Goal: Transaction & Acquisition: Purchase product/service

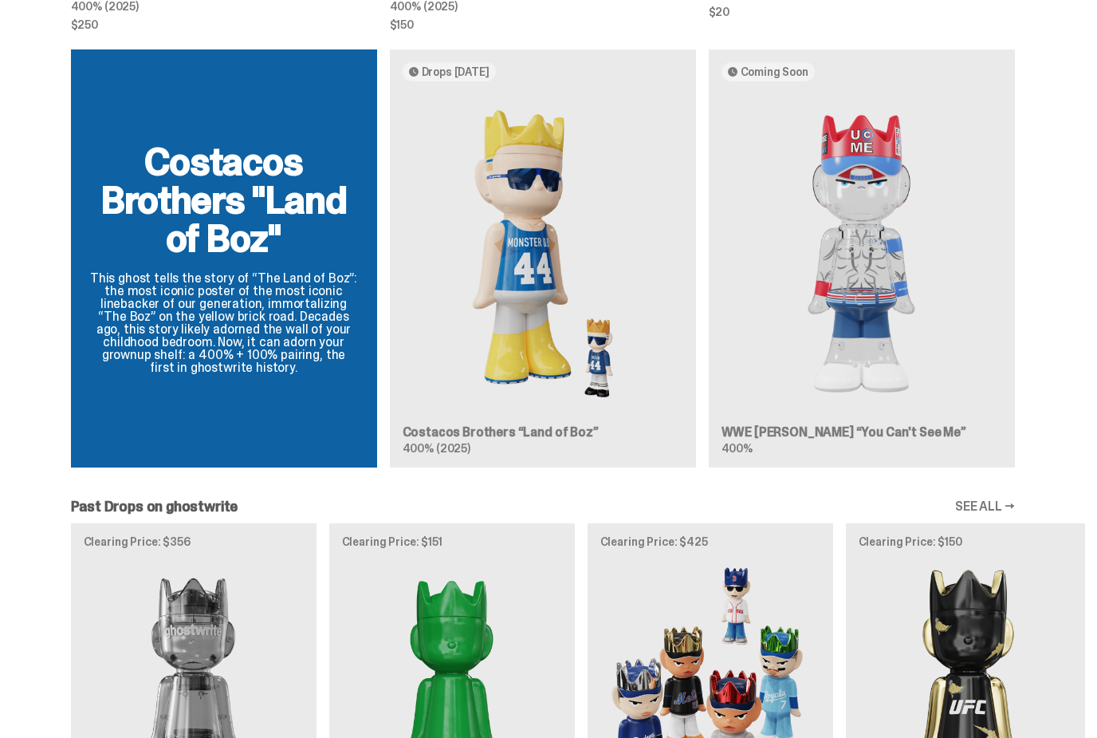
scroll to position [1437, 0]
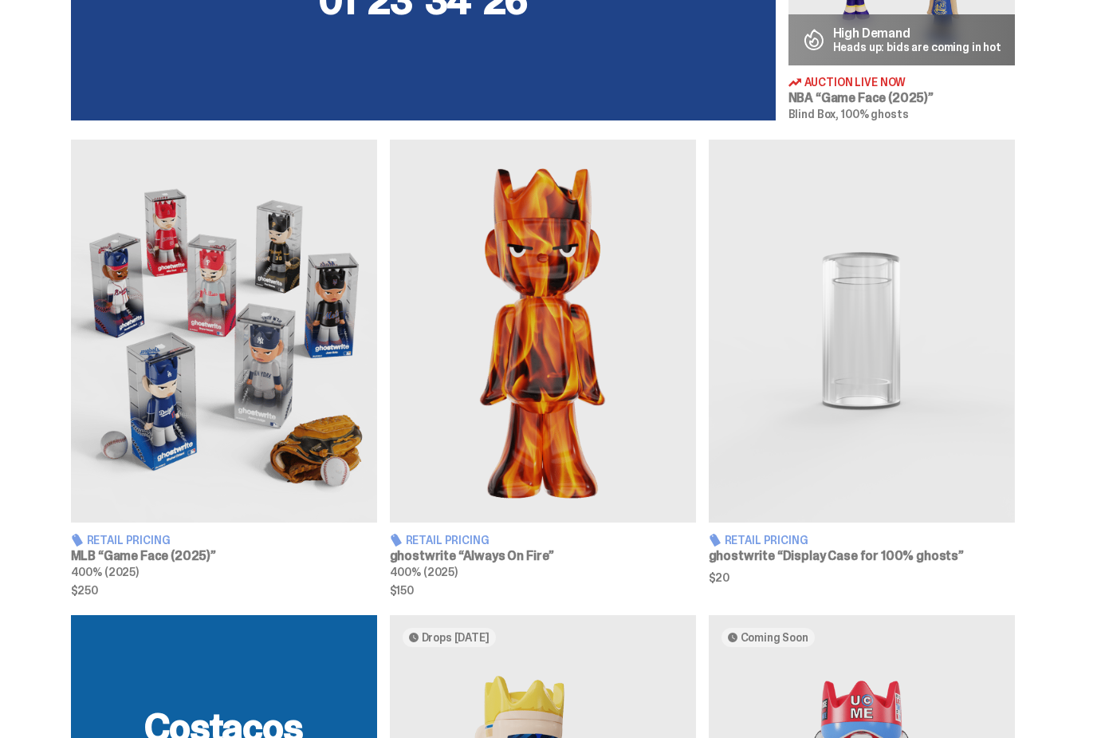
click at [293, 331] on img at bounding box center [224, 331] width 306 height 383
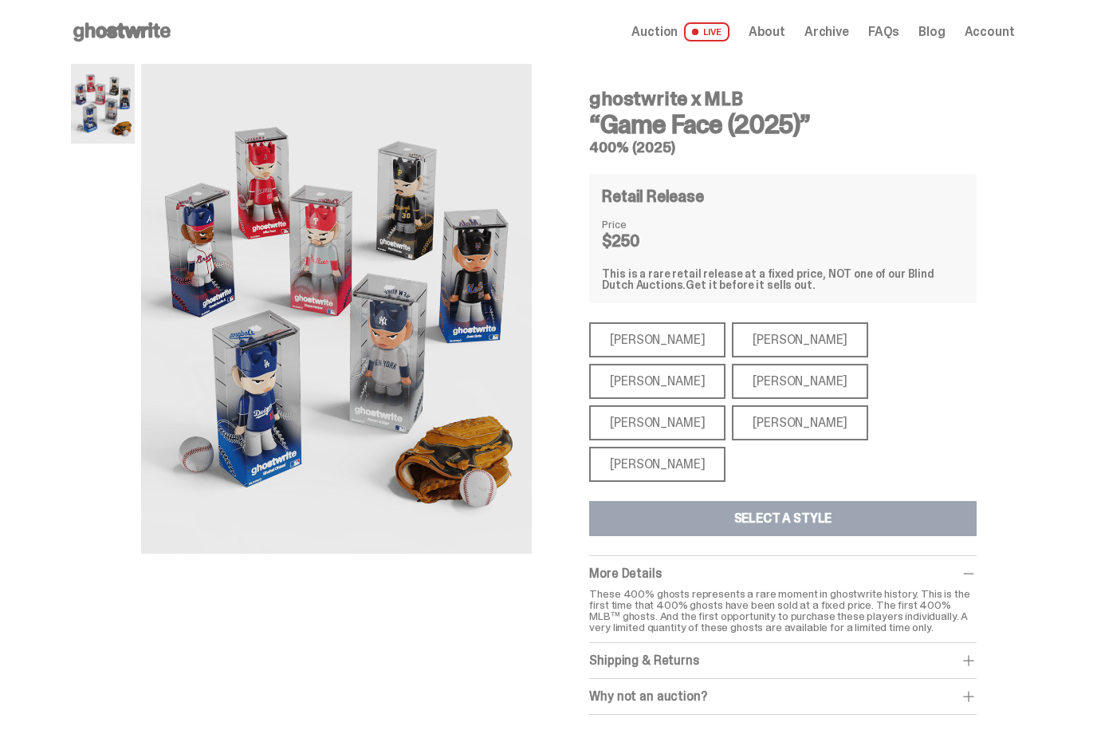
click at [899, 30] on span "FAQs" at bounding box center [883, 32] width 31 height 13
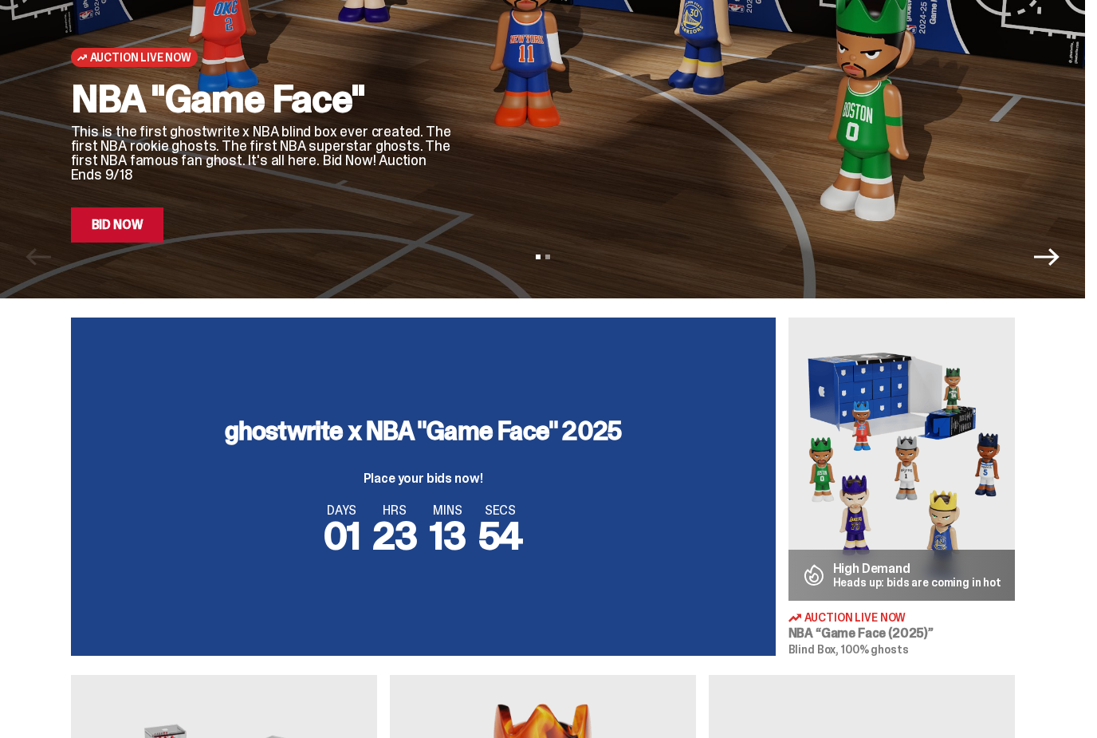
scroll to position [277, 0]
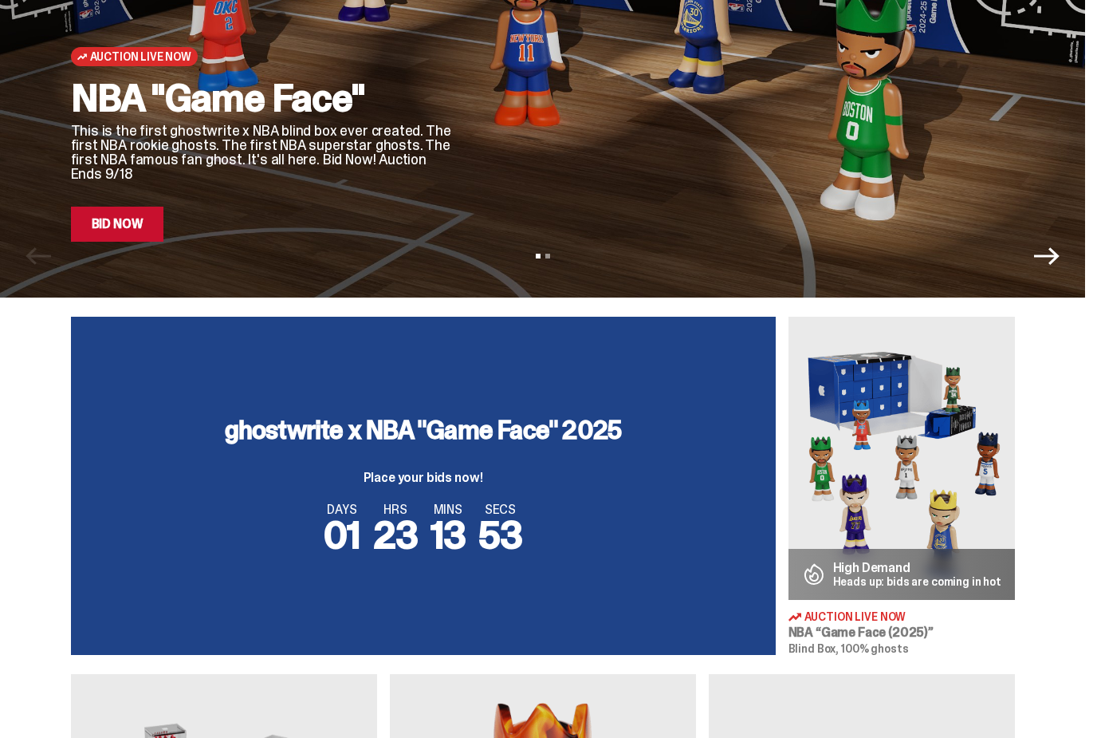
click at [930, 469] on img at bounding box center [902, 458] width 226 height 283
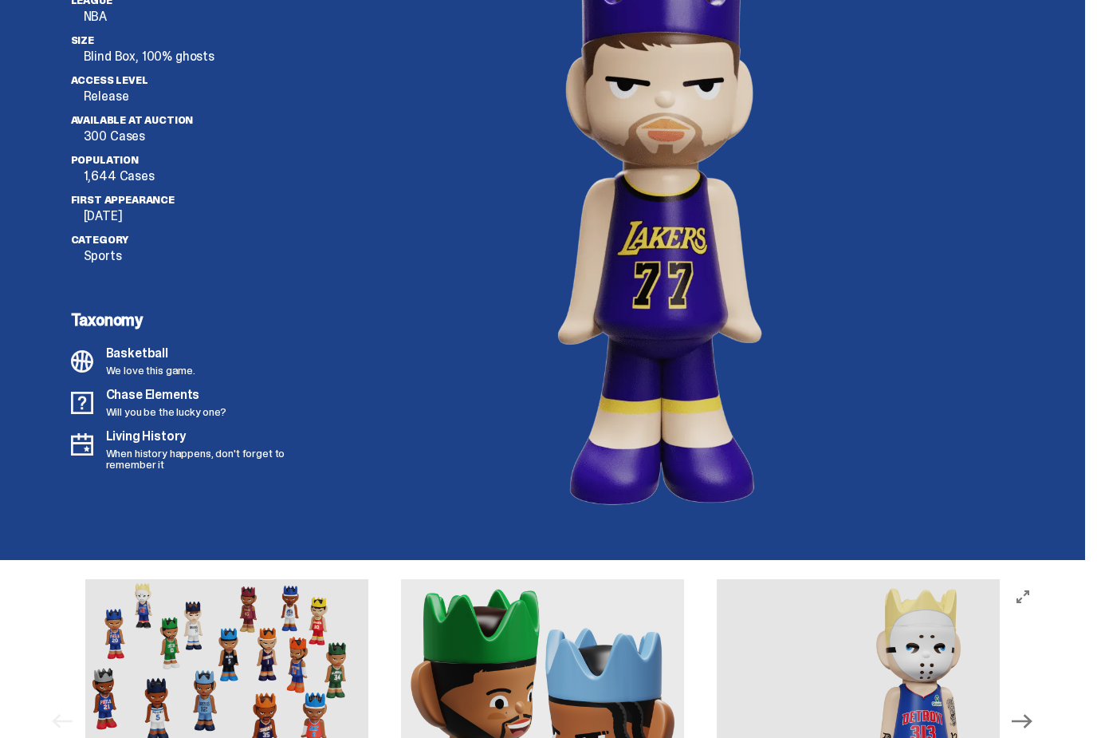
scroll to position [4330, 0]
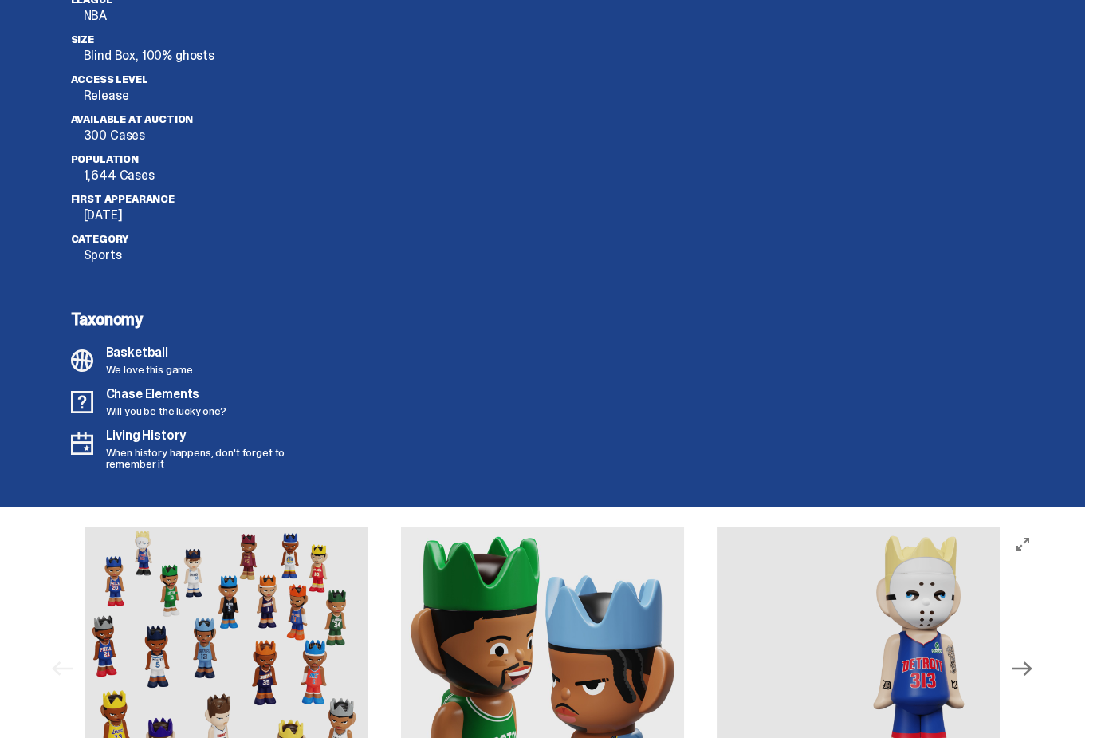
scroll to position [4356, 0]
